Goal: Information Seeking & Learning: Learn about a topic

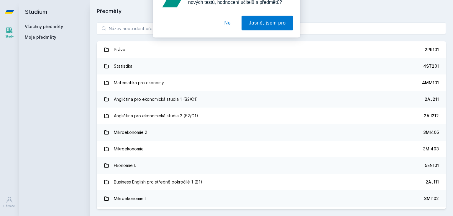
click at [140, 25] on div "[PERSON_NAME] dostávat tipy ohledně studia, nových testů, hodnocení učitelů a p…" at bounding box center [226, 26] width 453 height 53
click at [138, 28] on div "[PERSON_NAME] dostávat tipy ohledně studia, nových testů, hodnocení učitelů a p…" at bounding box center [226, 26] width 453 height 53
click at [229, 38] on button "Ne" at bounding box center [227, 38] width 21 height 15
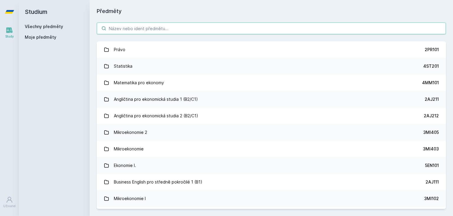
click at [142, 27] on input "search" at bounding box center [271, 28] width 349 height 12
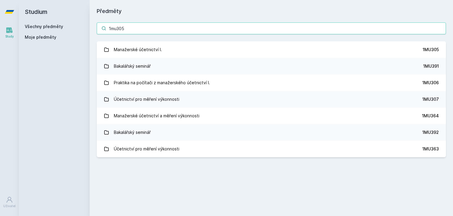
type input "1mu305"
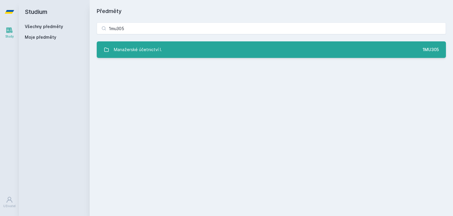
click at [181, 48] on link "Manažerské účetnictví I. 1MU305" at bounding box center [271, 49] width 349 height 17
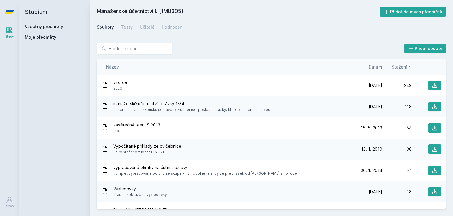
click at [378, 68] on span "Datum" at bounding box center [376, 67] width 14 height 6
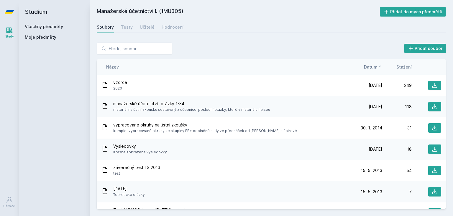
click at [378, 68] on icon at bounding box center [380, 66] width 5 height 5
